Goal: Task Accomplishment & Management: Manage account settings

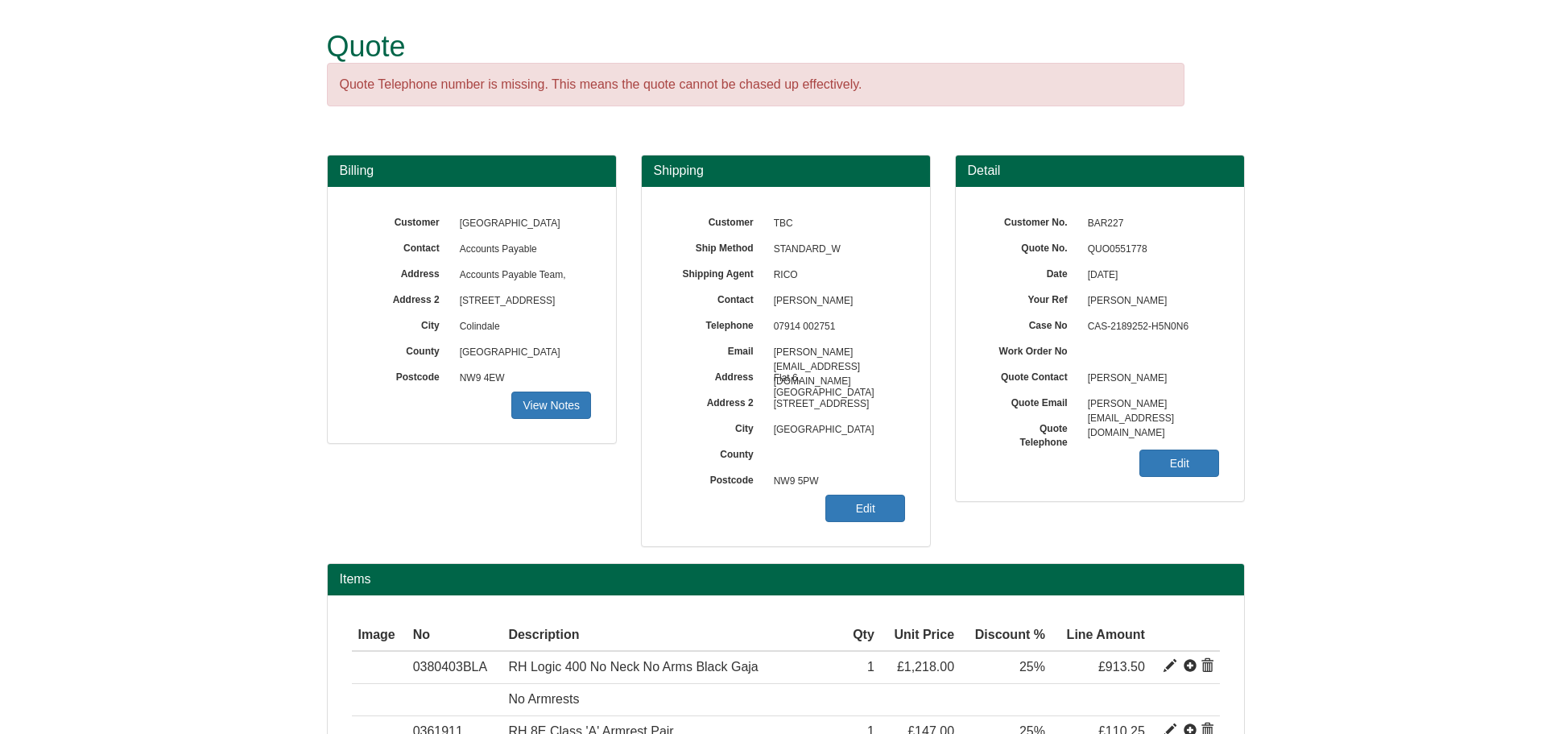
scroll to position [161, 0]
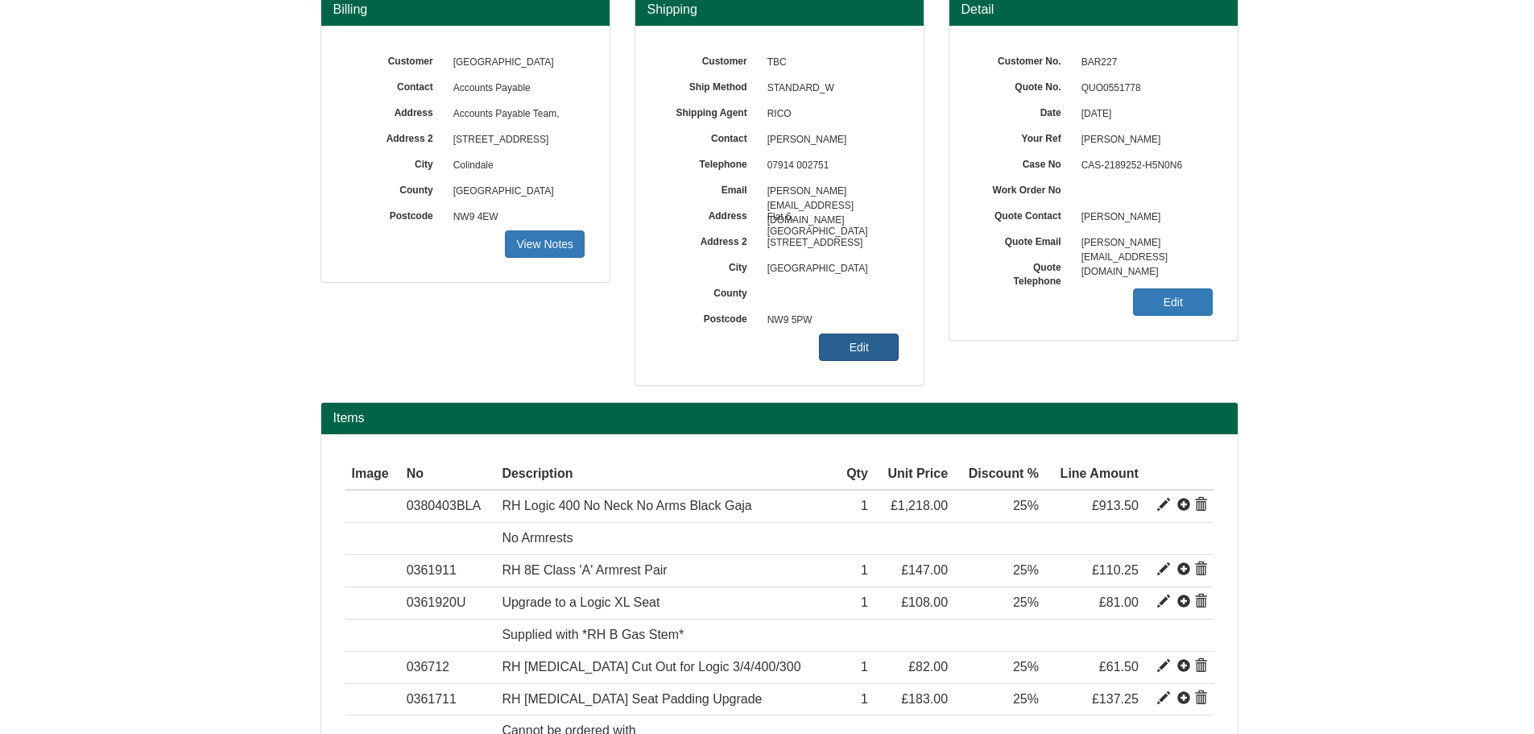
click at [865, 335] on link "Edit" at bounding box center [859, 346] width 80 height 27
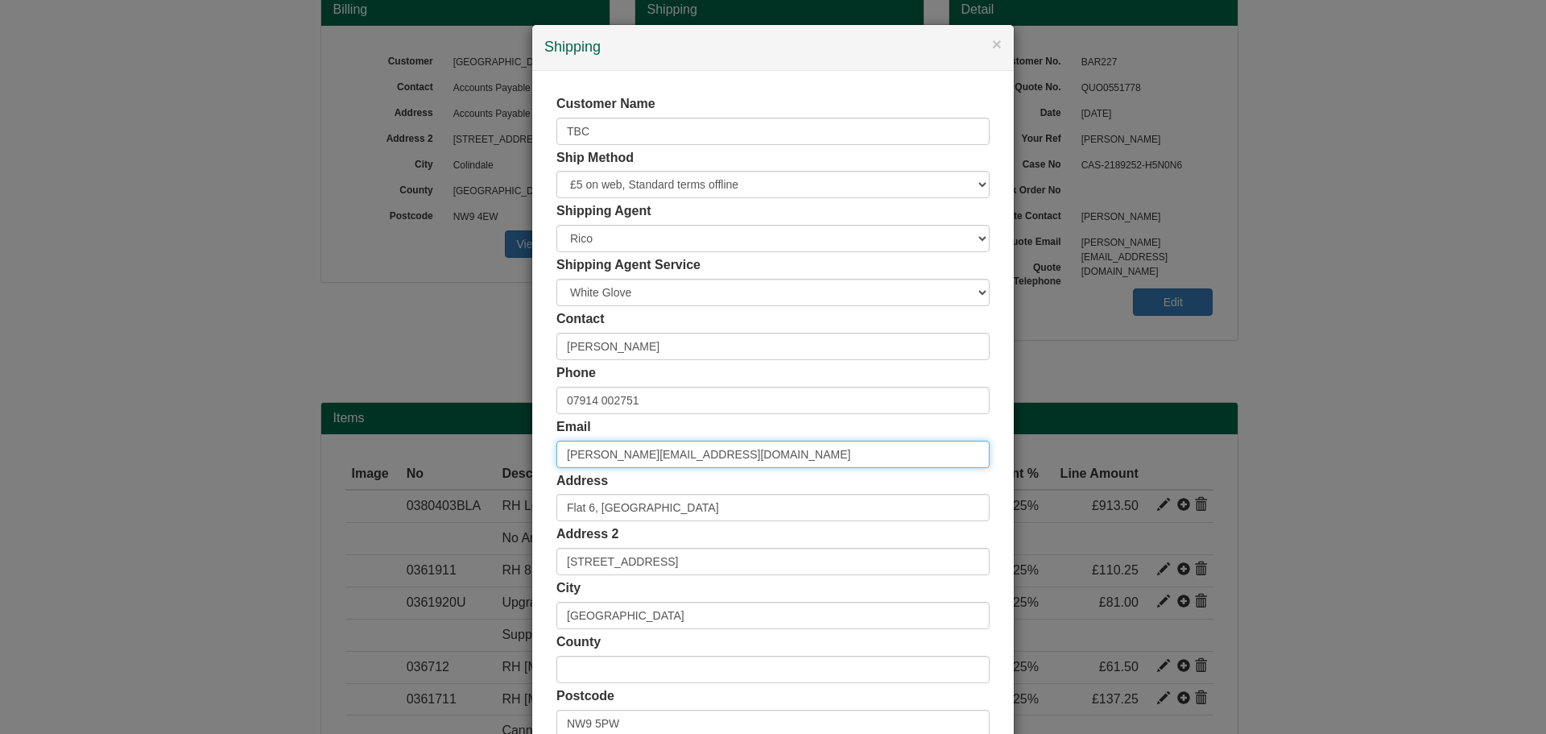
drag, startPoint x: 701, startPoint y: 449, endPoint x: 492, endPoint y: 440, distance: 208.8
click at [493, 440] on div "× Shipping Customer Name TBC Ship Method Free of Charge £5 Flat Rate £7.50 Flat…" at bounding box center [773, 367] width 1546 height 734
paste input "[EMAIL_ADDRESS][DOMAIN_NAME]"
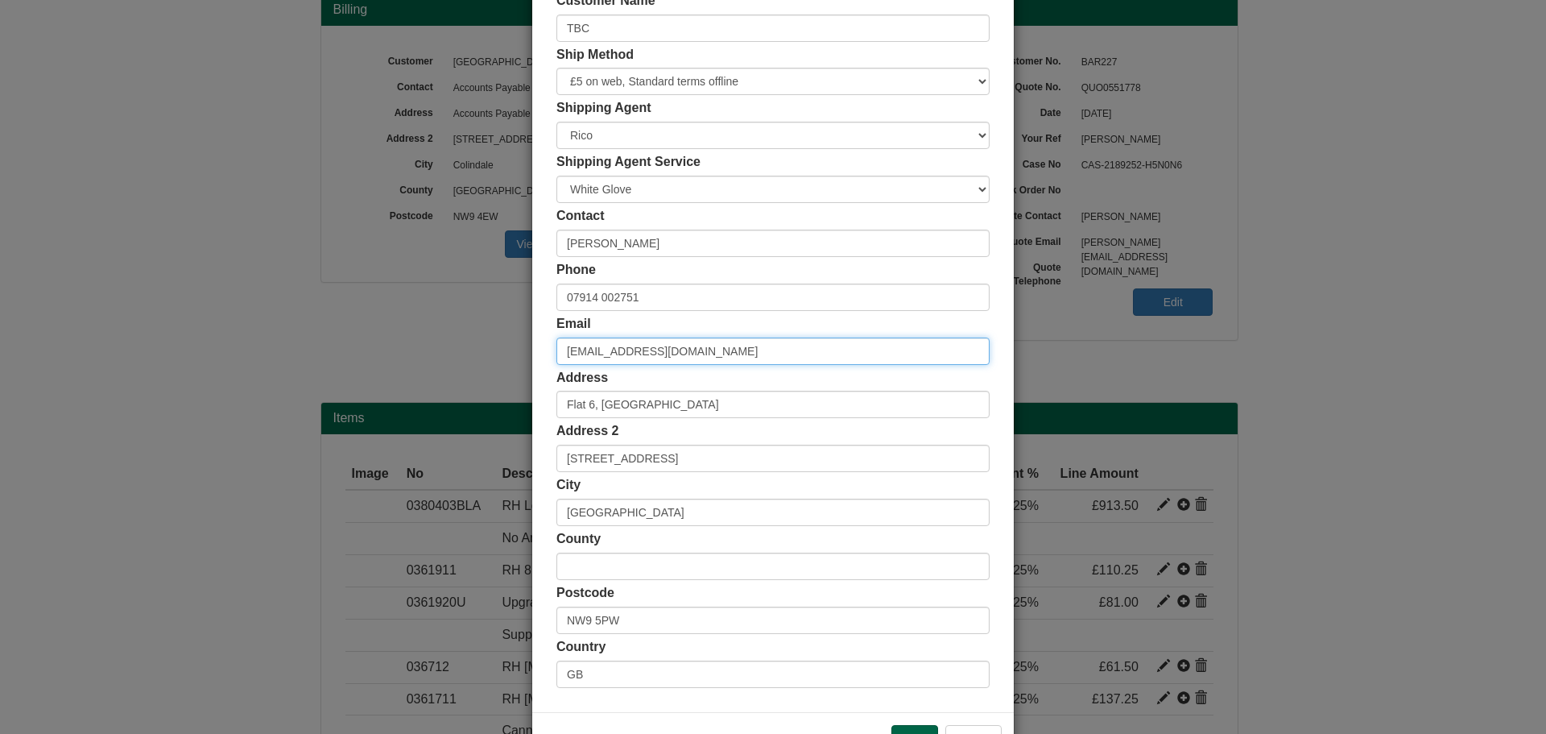
scroll to position [159, 0]
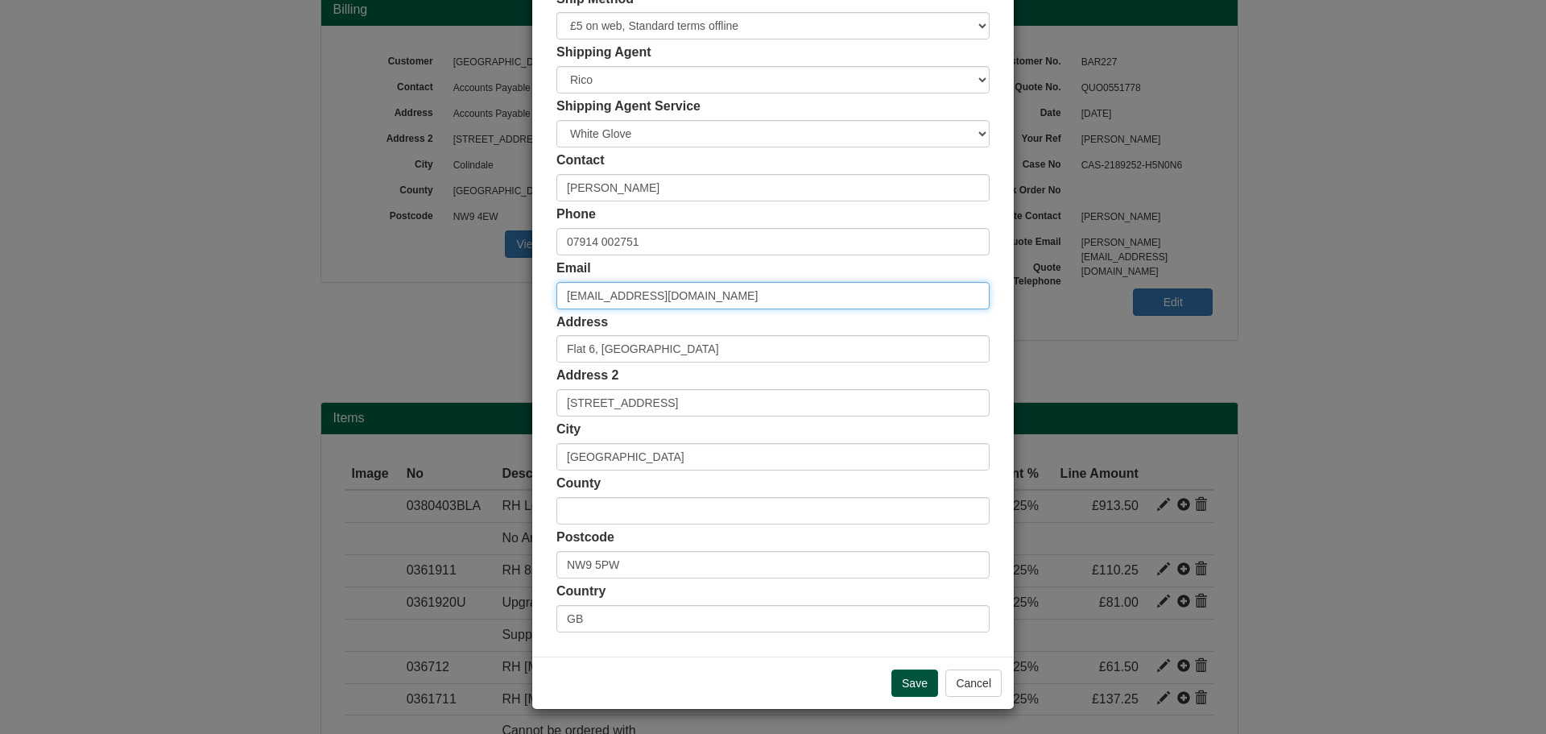
type input "[EMAIL_ADDRESS][DOMAIN_NAME]"
click at [916, 676] on input "Save" at bounding box center [914, 682] width 47 height 27
